Goal: Information Seeking & Learning: Learn about a topic

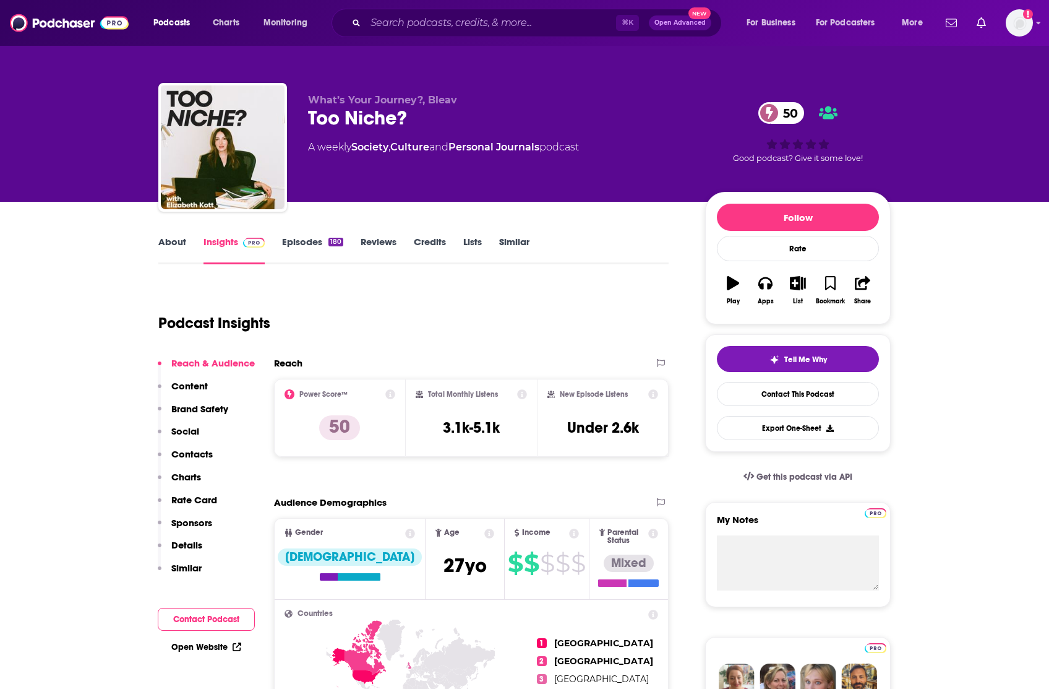
click at [171, 239] on link "About" at bounding box center [172, 250] width 28 height 28
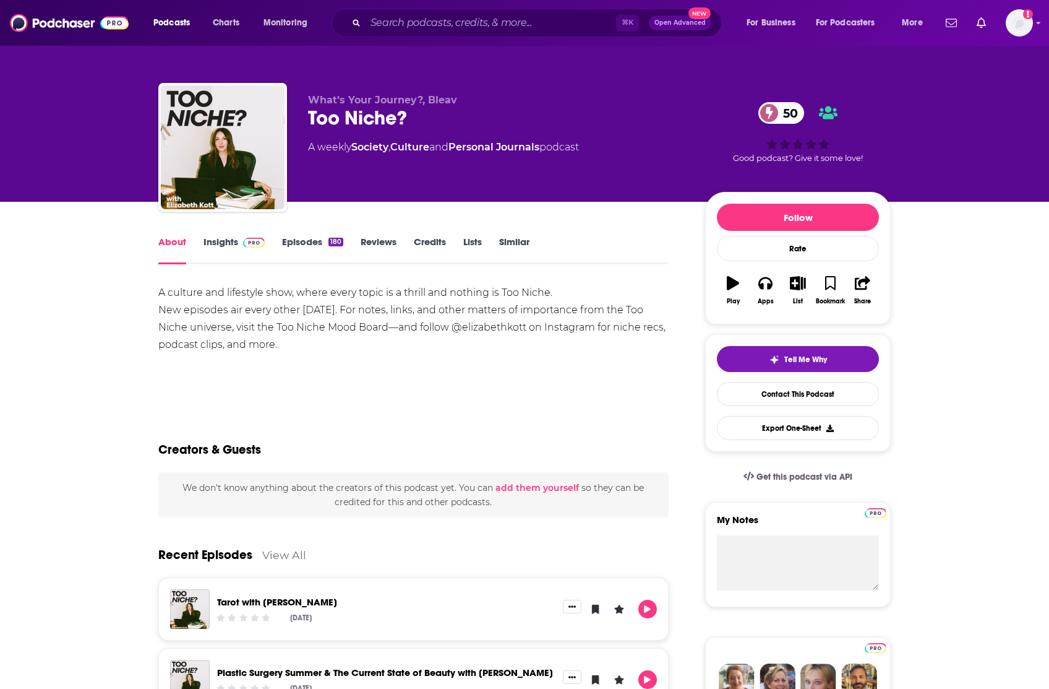
click at [217, 248] on link "Insights" at bounding box center [234, 250] width 61 height 28
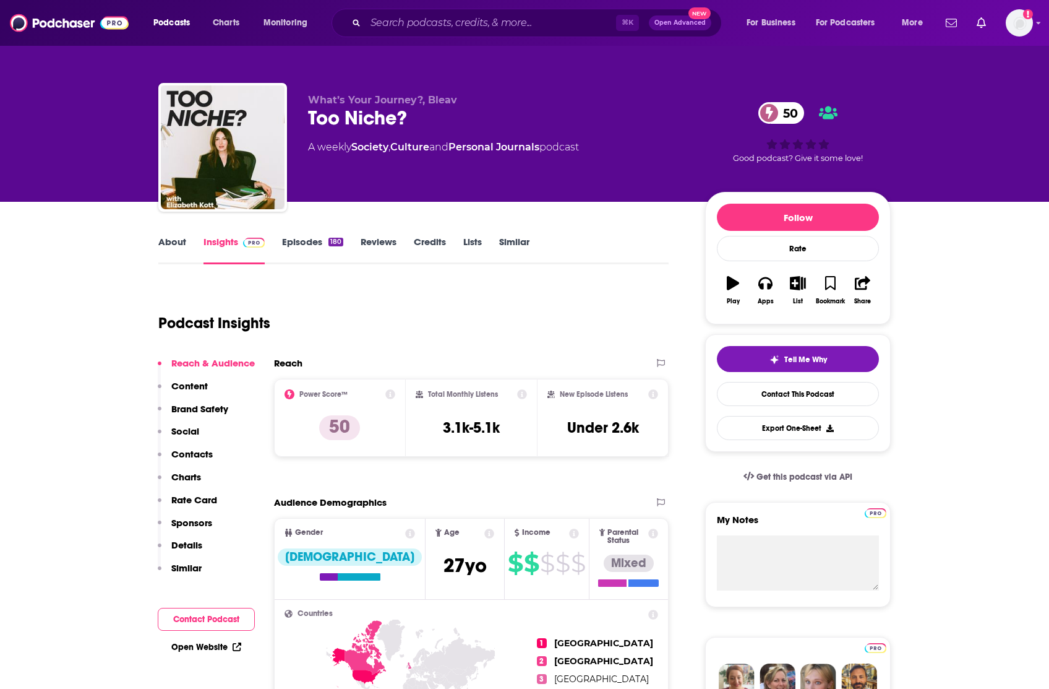
click at [294, 246] on link "Episodes 180" at bounding box center [312, 250] width 61 height 28
